Goal: Task Accomplishment & Management: Manage account settings

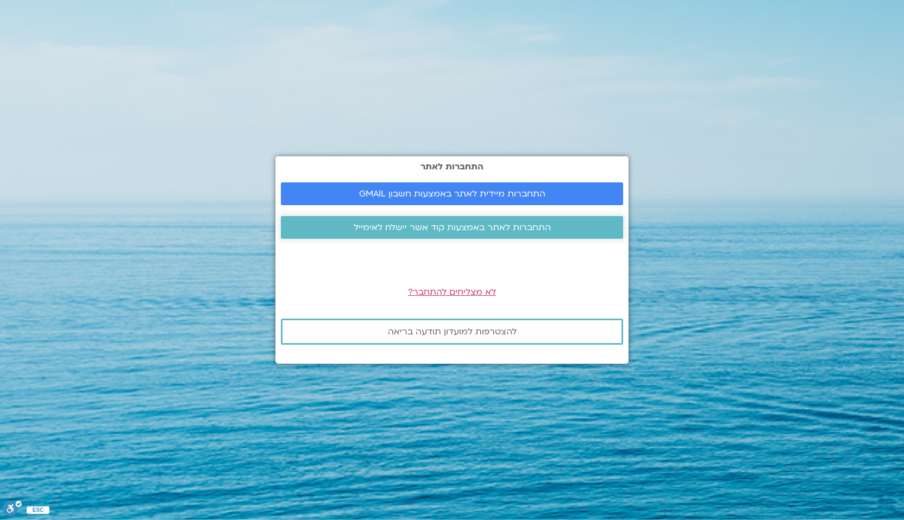
click at [462, 228] on span "התחברות לאתר באמצעות קוד אשר יישלח לאימייל" at bounding box center [452, 228] width 197 height 10
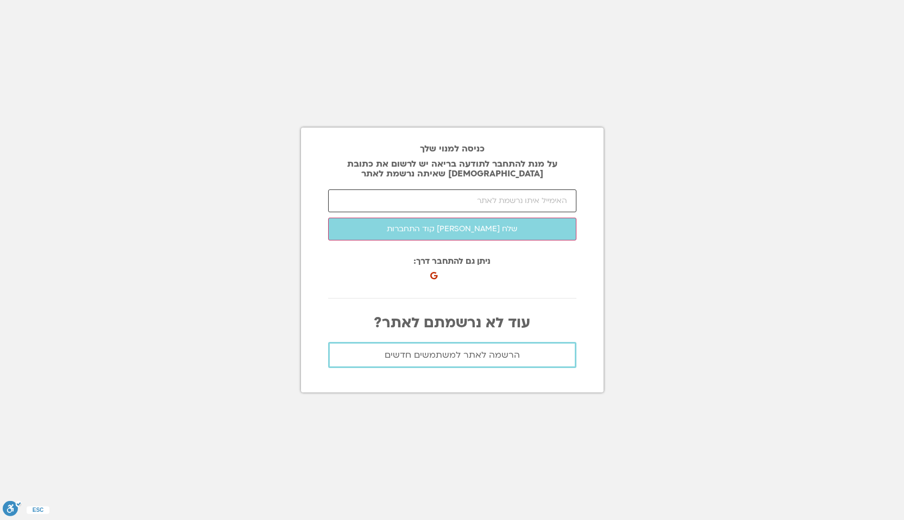
click at [470, 207] on input "email" at bounding box center [452, 201] width 248 height 23
type input "ג"
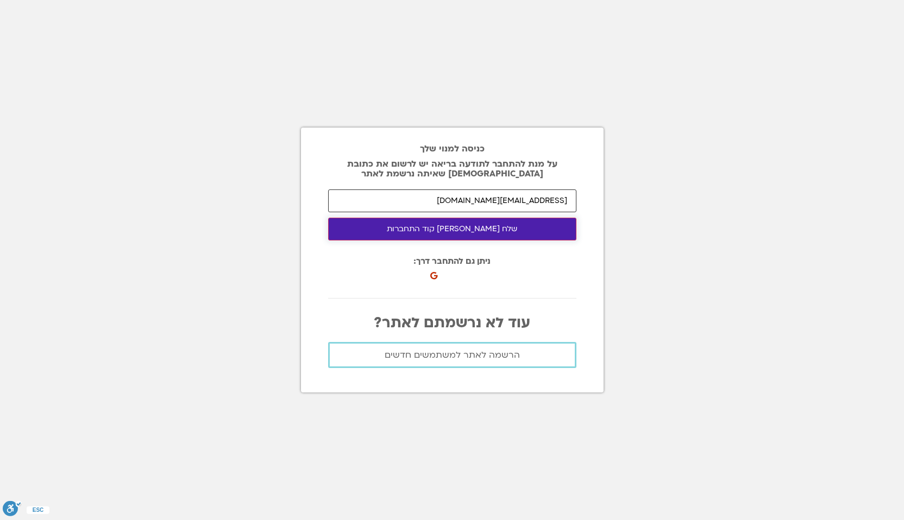
type input "[EMAIL_ADDRESS][DOMAIN_NAME]"
click at [452, 229] on button "שלח [PERSON_NAME] קוד התחברות" at bounding box center [452, 229] width 248 height 23
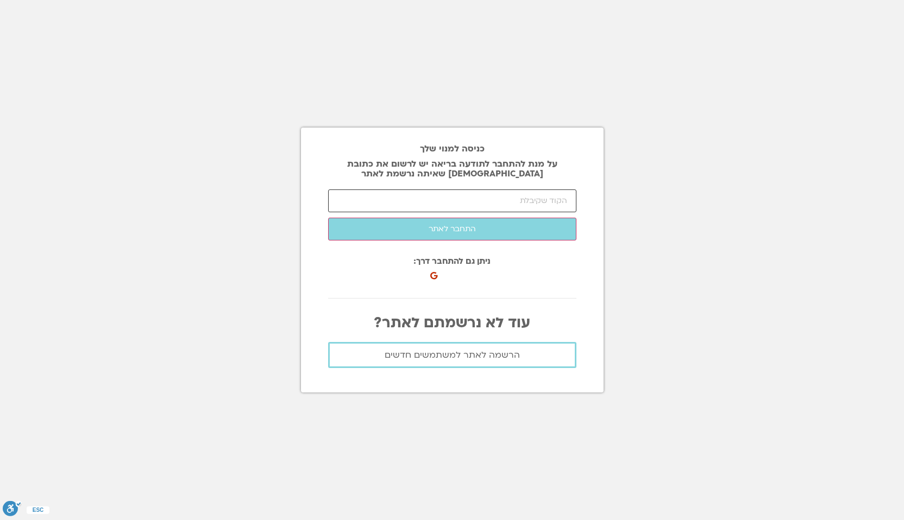
click at [505, 203] on input "number" at bounding box center [452, 201] width 248 height 23
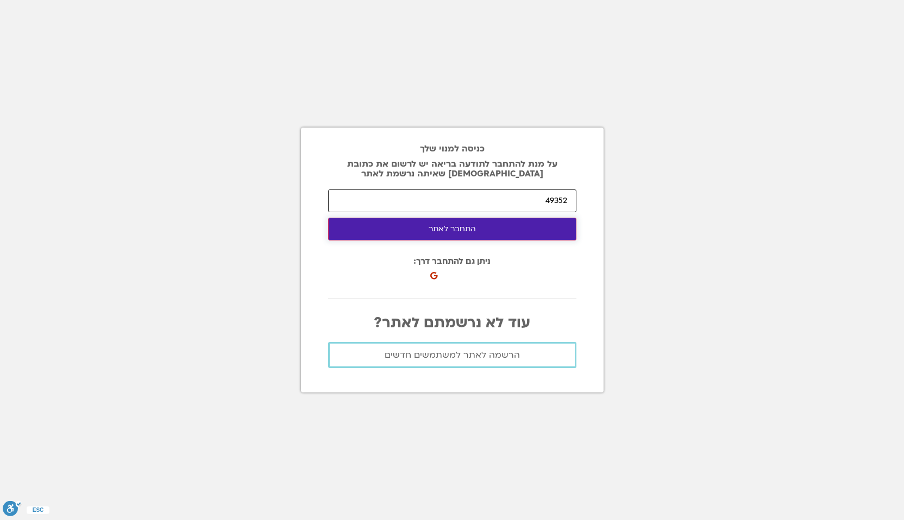
type input "49352"
click at [550, 228] on button "התחבר לאתר" at bounding box center [452, 229] width 248 height 23
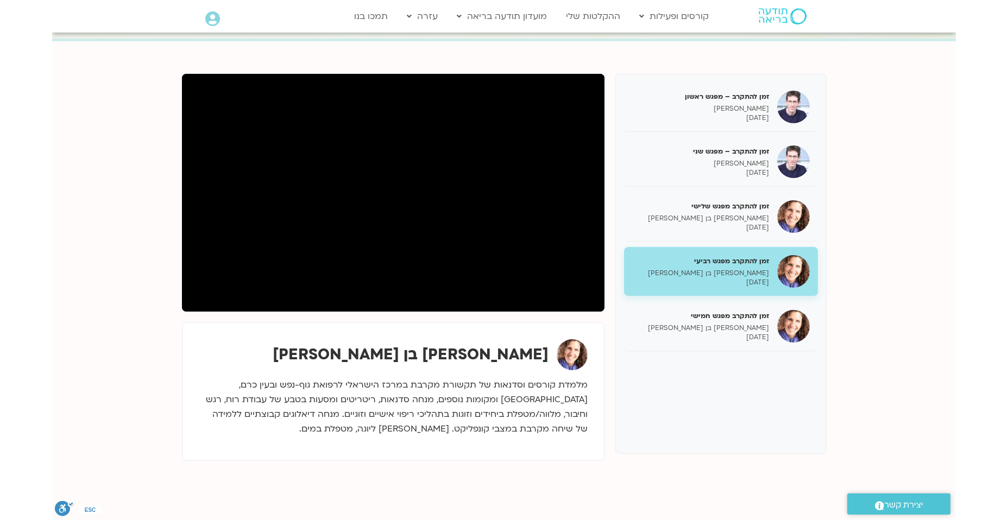
scroll to position [99, 0]
